Goal: Navigation & Orientation: Find specific page/section

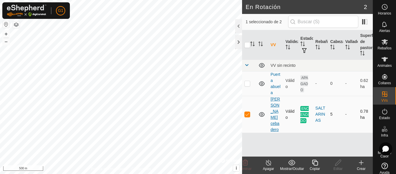
click at [273, 104] on link "[PERSON_NAME] cebadero" at bounding box center [276, 114] width 10 height 35
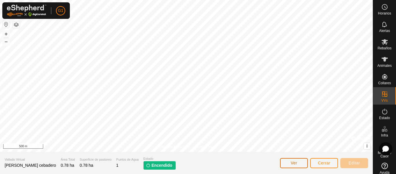
click at [303, 165] on button "Ver" at bounding box center [294, 163] width 28 height 10
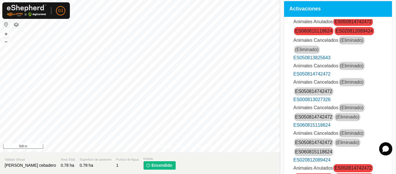
scroll to position [116, 0]
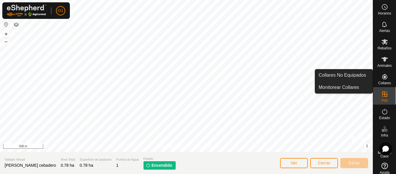
click at [383, 78] on icon at bounding box center [385, 76] width 7 height 7
click at [368, 86] on link "Monitorear Collares" at bounding box center [343, 88] width 57 height 12
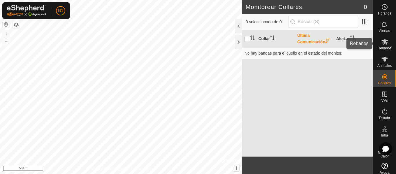
click at [382, 45] on icon at bounding box center [385, 41] width 7 height 7
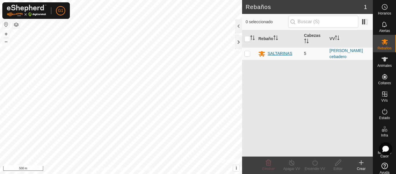
click at [287, 52] on div "SALTARINAS" at bounding box center [280, 54] width 25 height 6
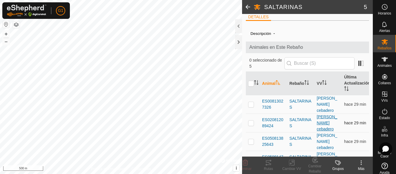
scroll to position [6, 0]
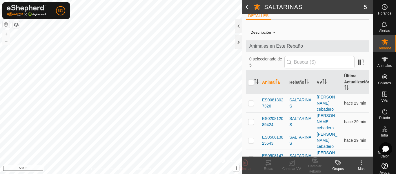
click at [362, 165] on icon at bounding box center [361, 162] width 7 height 7
click at [386, 29] on span "Alertas" at bounding box center [385, 30] width 11 height 3
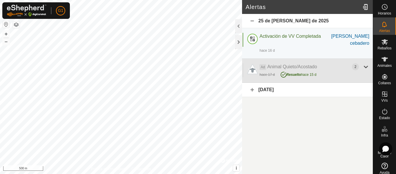
click at [367, 63] on div at bounding box center [366, 66] width 7 height 7
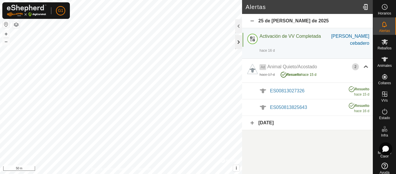
click at [241, 44] on div at bounding box center [238, 42] width 7 height 14
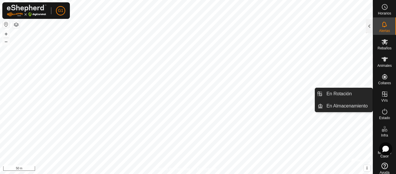
click at [383, 97] on icon at bounding box center [385, 93] width 5 height 5
click at [383, 94] on icon at bounding box center [385, 93] width 5 height 5
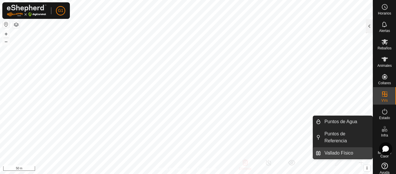
click at [323, 155] on link "Vallado Físico" at bounding box center [347, 153] width 52 height 12
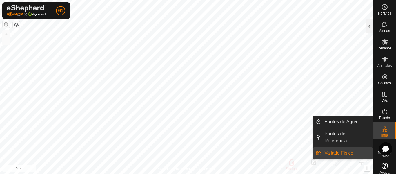
click at [323, 152] on link "Vallado Físico" at bounding box center [347, 153] width 52 height 12
